Goal: Transaction & Acquisition: Obtain resource

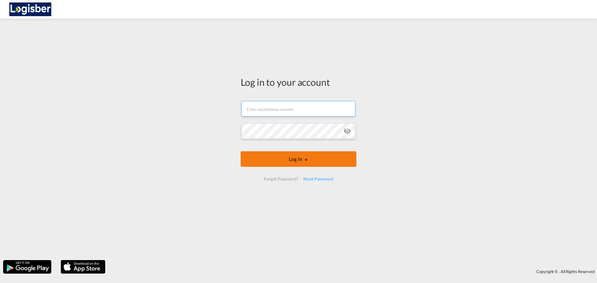
type input "[PERSON_NAME][EMAIL_ADDRESS][DOMAIN_NAME]"
click at [298, 156] on button "Log In" at bounding box center [299, 159] width 116 height 16
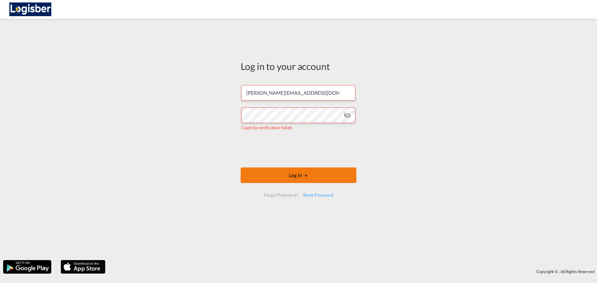
click at [297, 176] on button "Log In" at bounding box center [299, 176] width 116 height 16
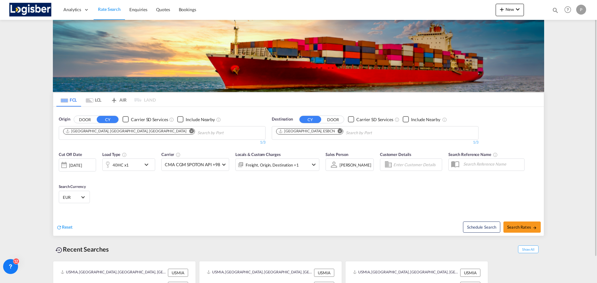
click at [189, 131] on md-icon "Remove" at bounding box center [191, 131] width 5 height 5
click at [97, 133] on body "Analytics Dashboard Rate Search Enquiries Quotes Bookings" at bounding box center [298, 141] width 597 height 283
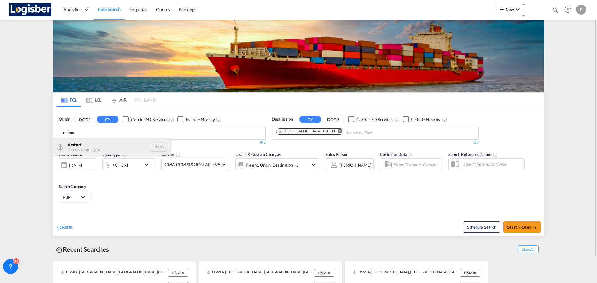
type input "ambar"
click at [106, 142] on div "[PERSON_NAME] Turkey TRAMB" at bounding box center [111, 147] width 118 height 19
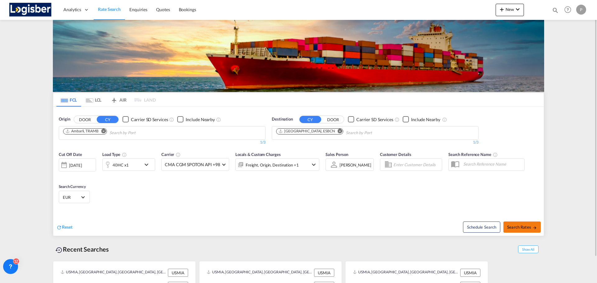
click at [528, 229] on span "Search Rates" at bounding box center [522, 227] width 30 height 5
type input "TRAMB to ESBCN / [DATE]"
